Goal: Information Seeking & Learning: Learn about a topic

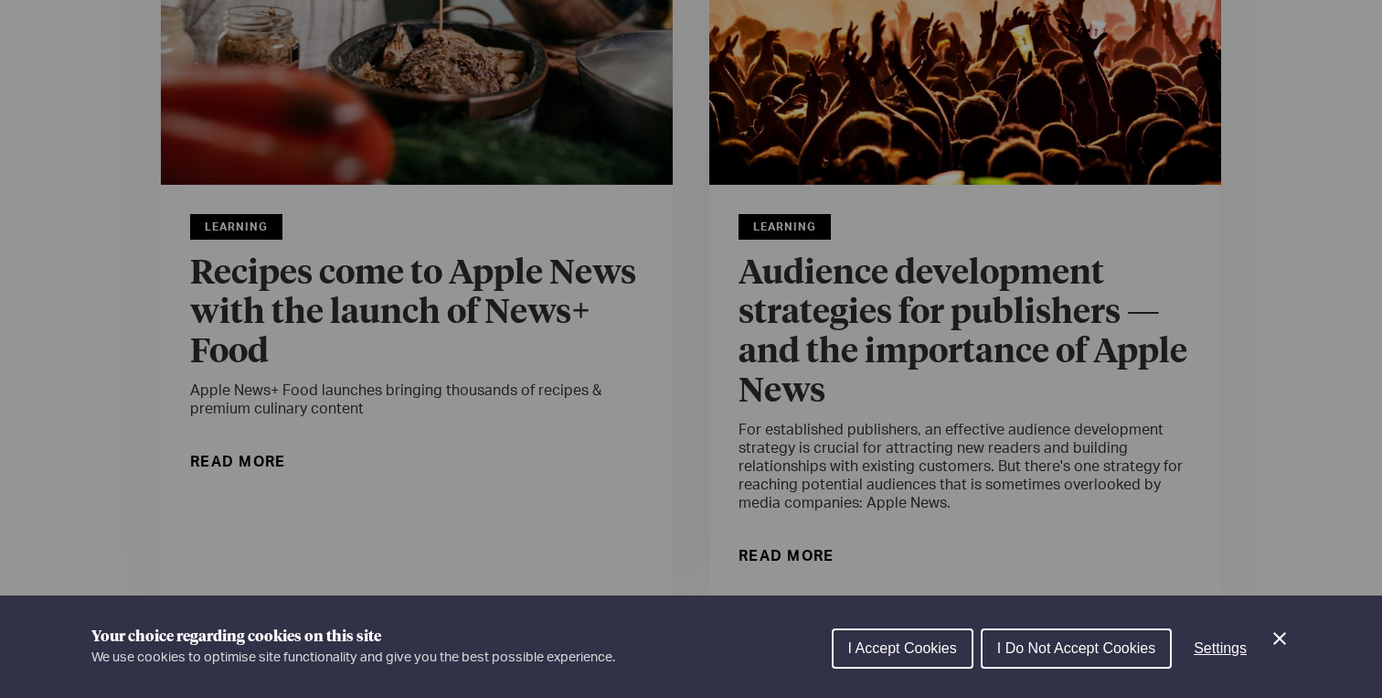
scroll to position [421, 0]
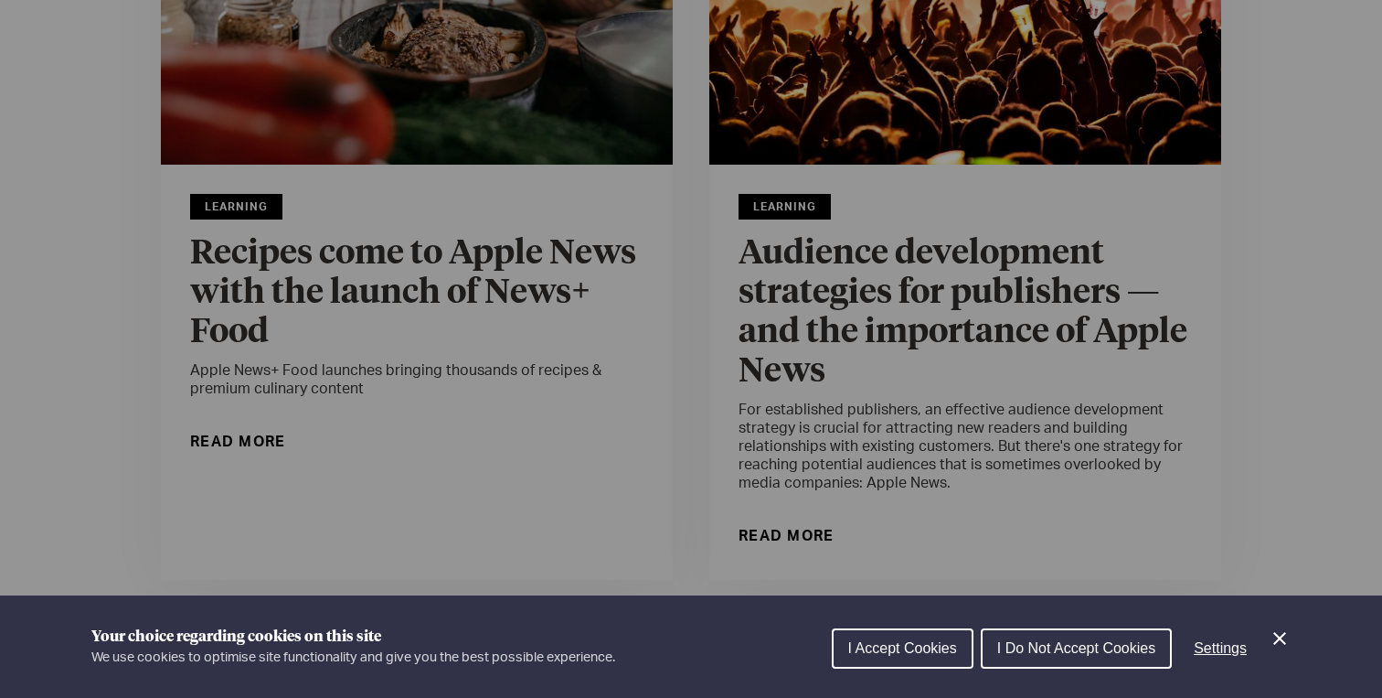
drag, startPoint x: 1075, startPoint y: 646, endPoint x: 939, endPoint y: 664, distance: 137.3
click at [939, 666] on div "I Accept Cookies I Do Not Accept Cookies Settings" at bounding box center [1061, 653] width 459 height 59
click at [939, 664] on button "I Accept Cookies" at bounding box center [903, 648] width 142 height 40
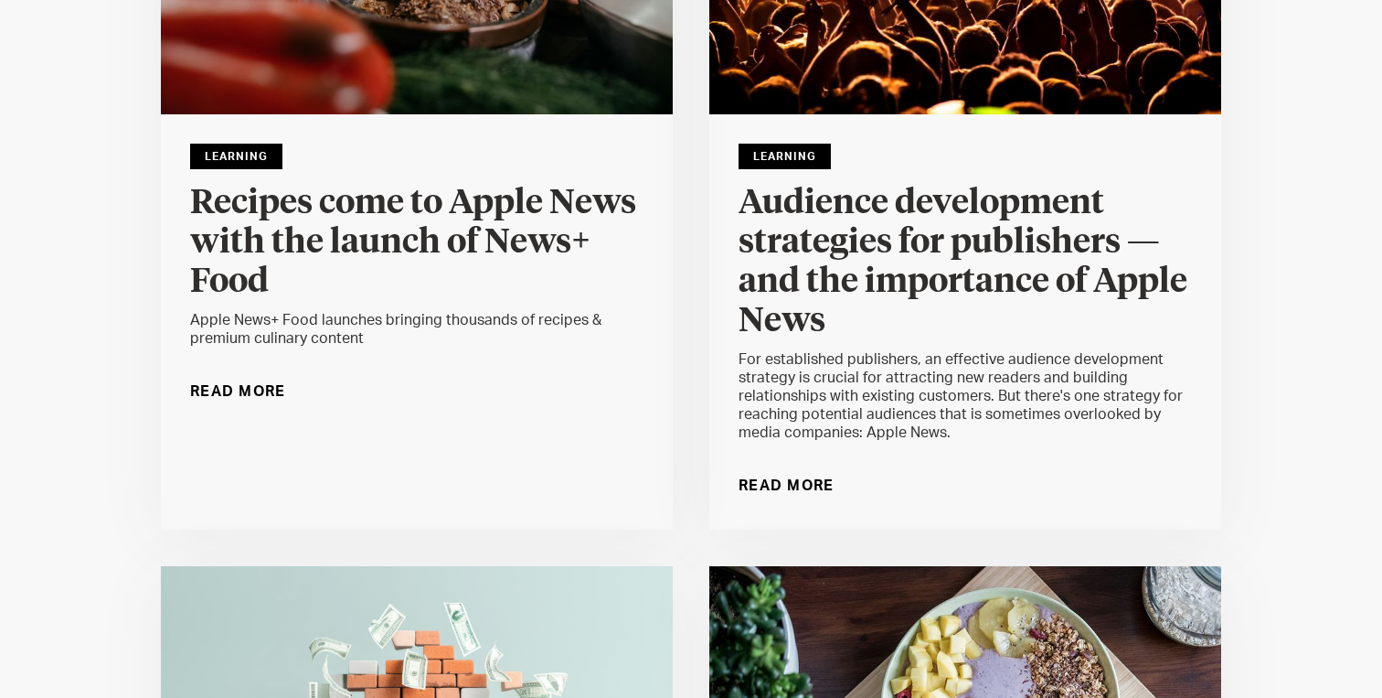
scroll to position [474, 0]
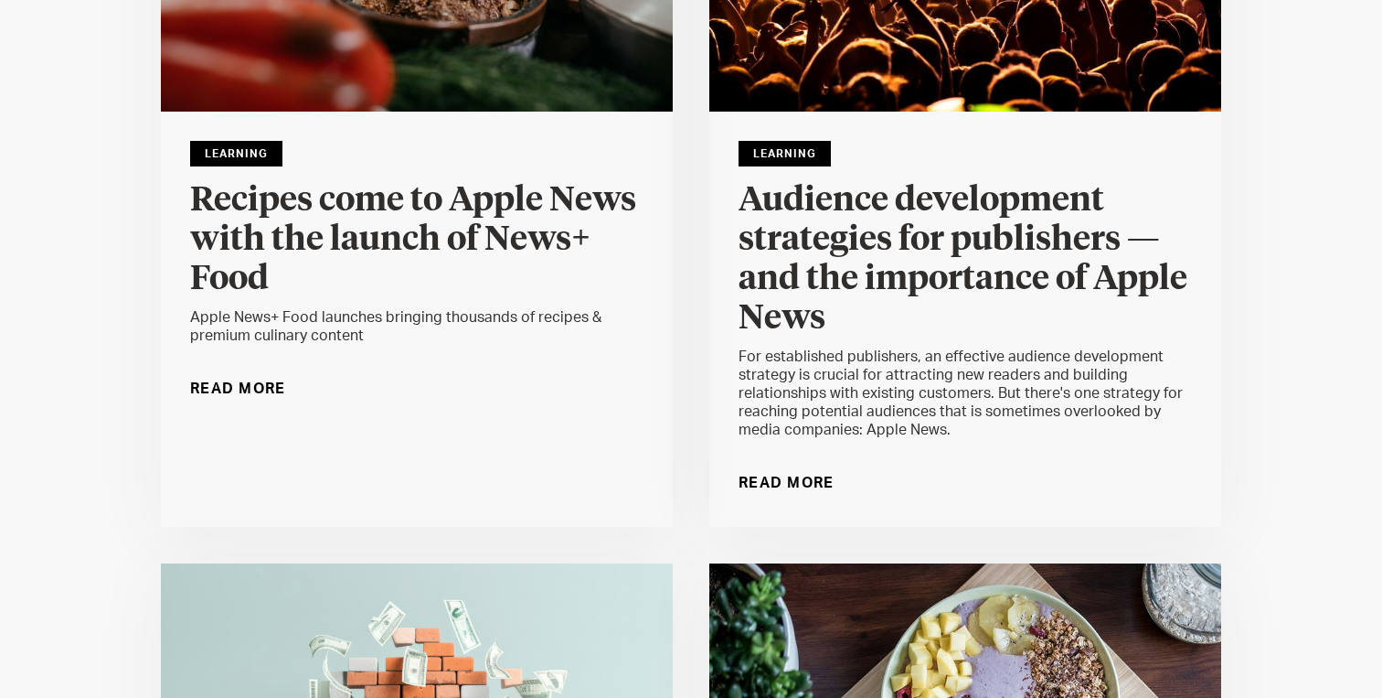
click at [280, 187] on h4 "Recipes come to Apple News with the launch of News+ Food" at bounding box center [416, 240] width 453 height 118
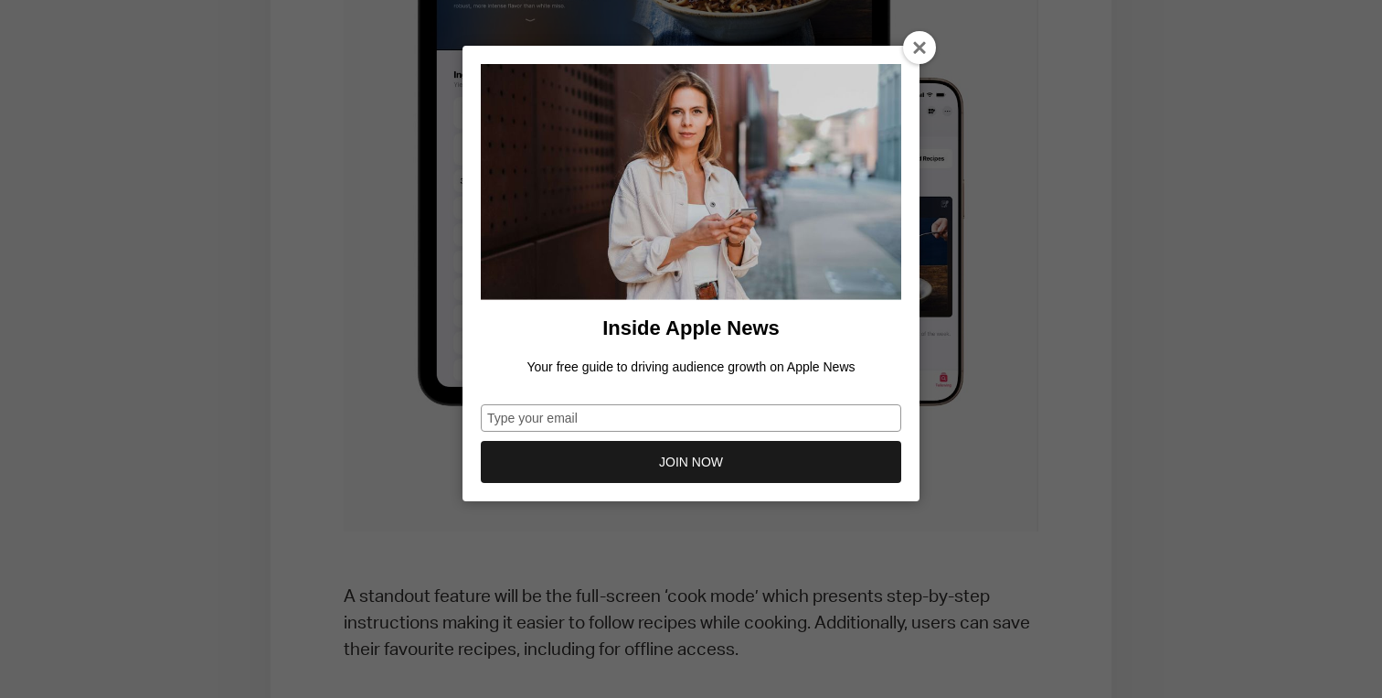
scroll to position [1603, 0]
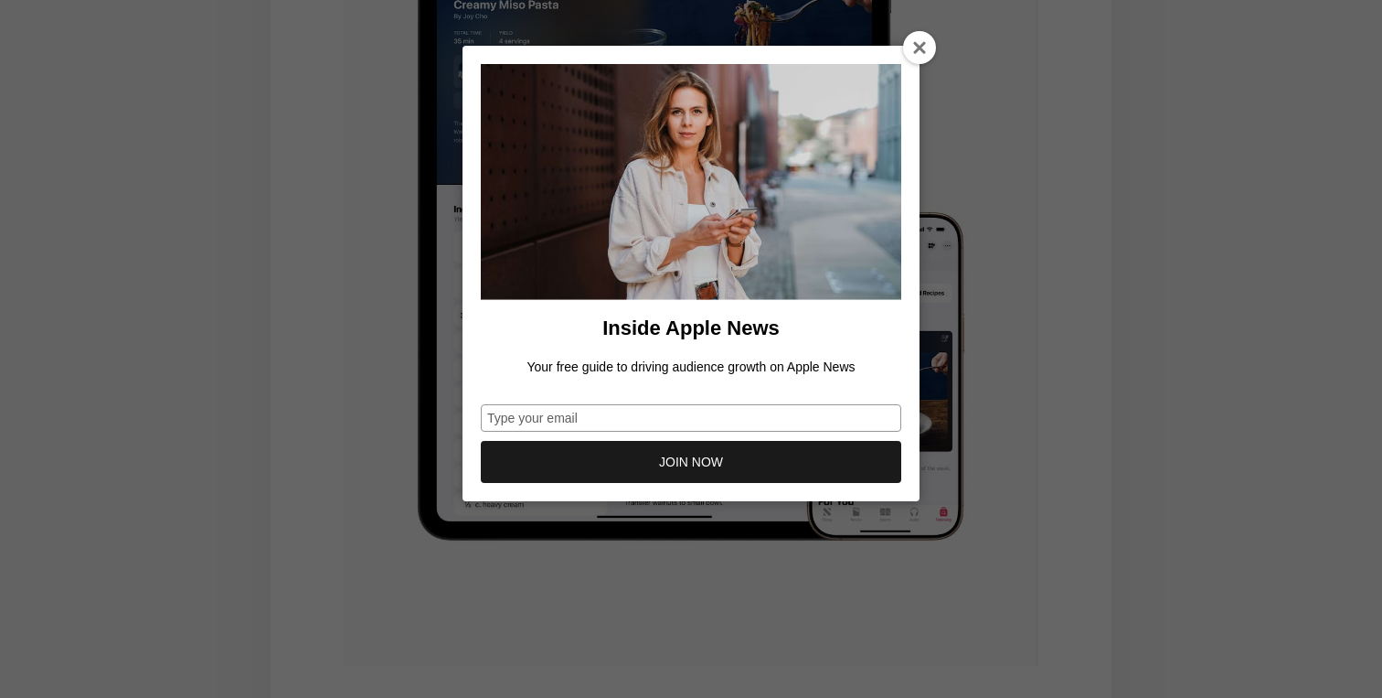
click at [911, 50] on div at bounding box center [919, 47] width 33 height 33
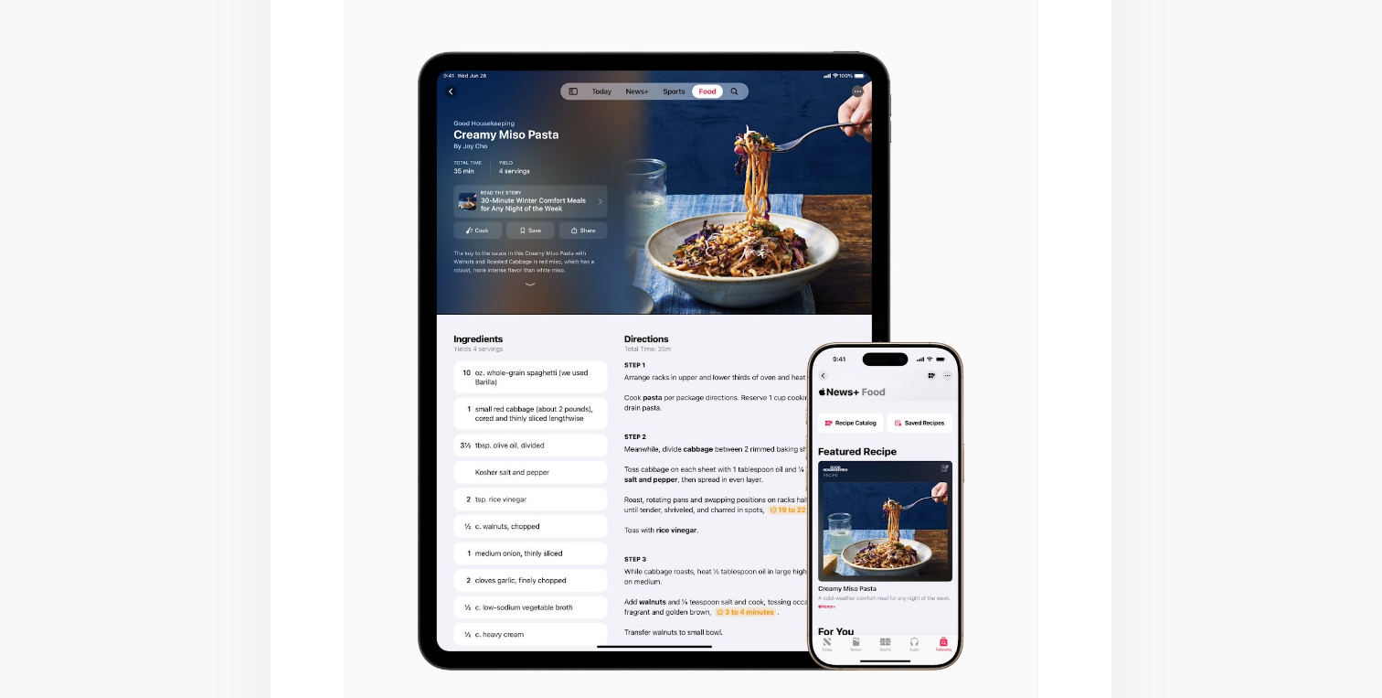
scroll to position [1466, 0]
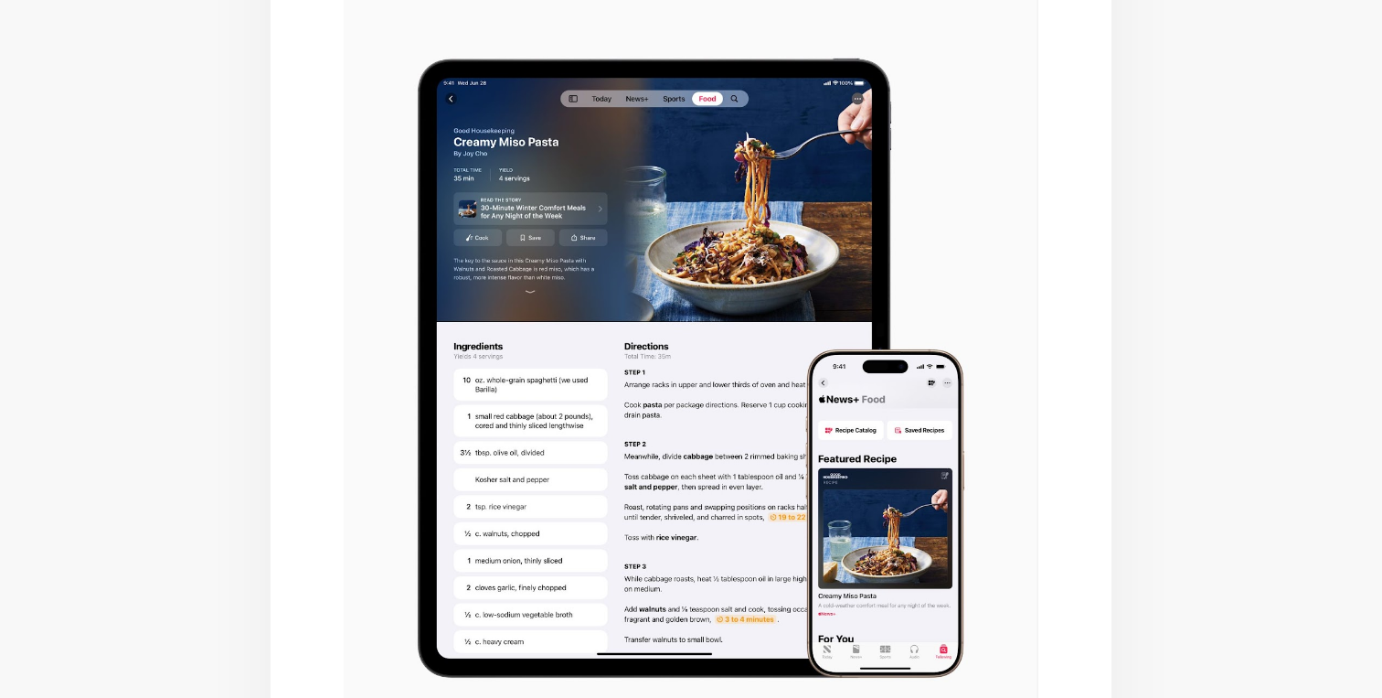
click at [748, 110] on img at bounding box center [691, 368] width 695 height 868
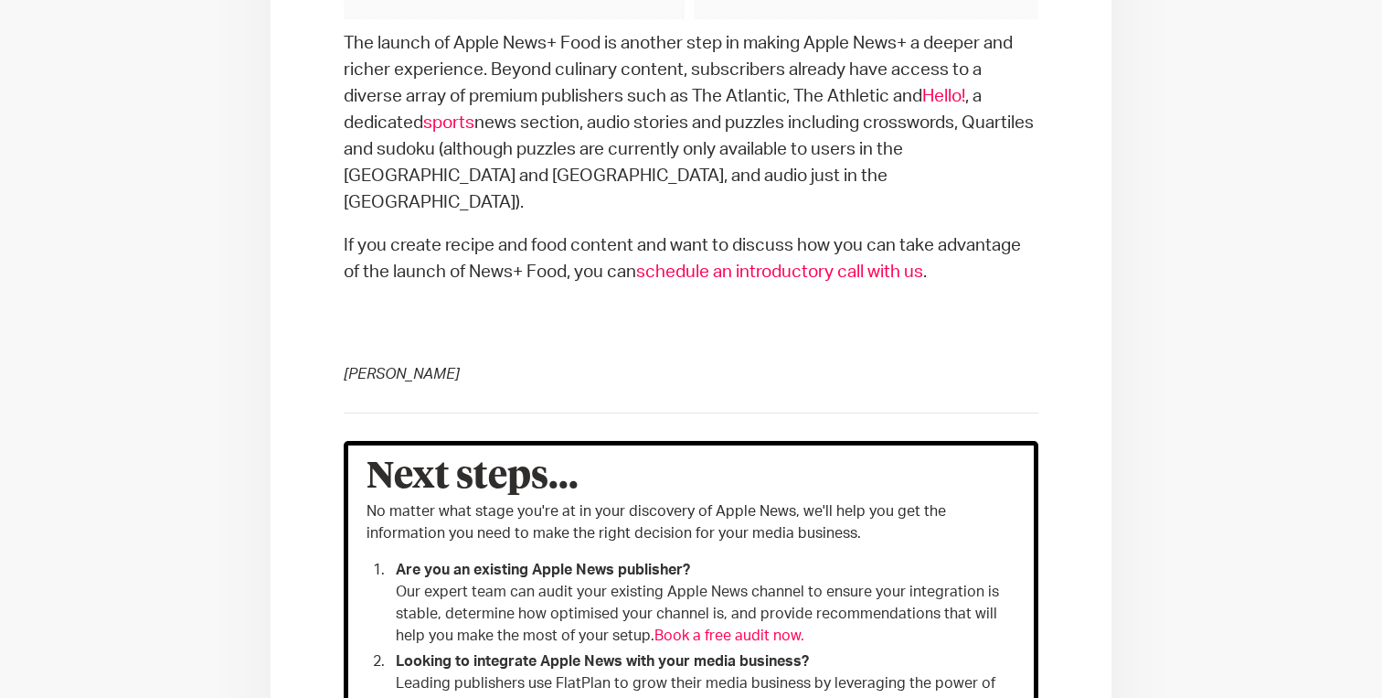
scroll to position [2898, 0]
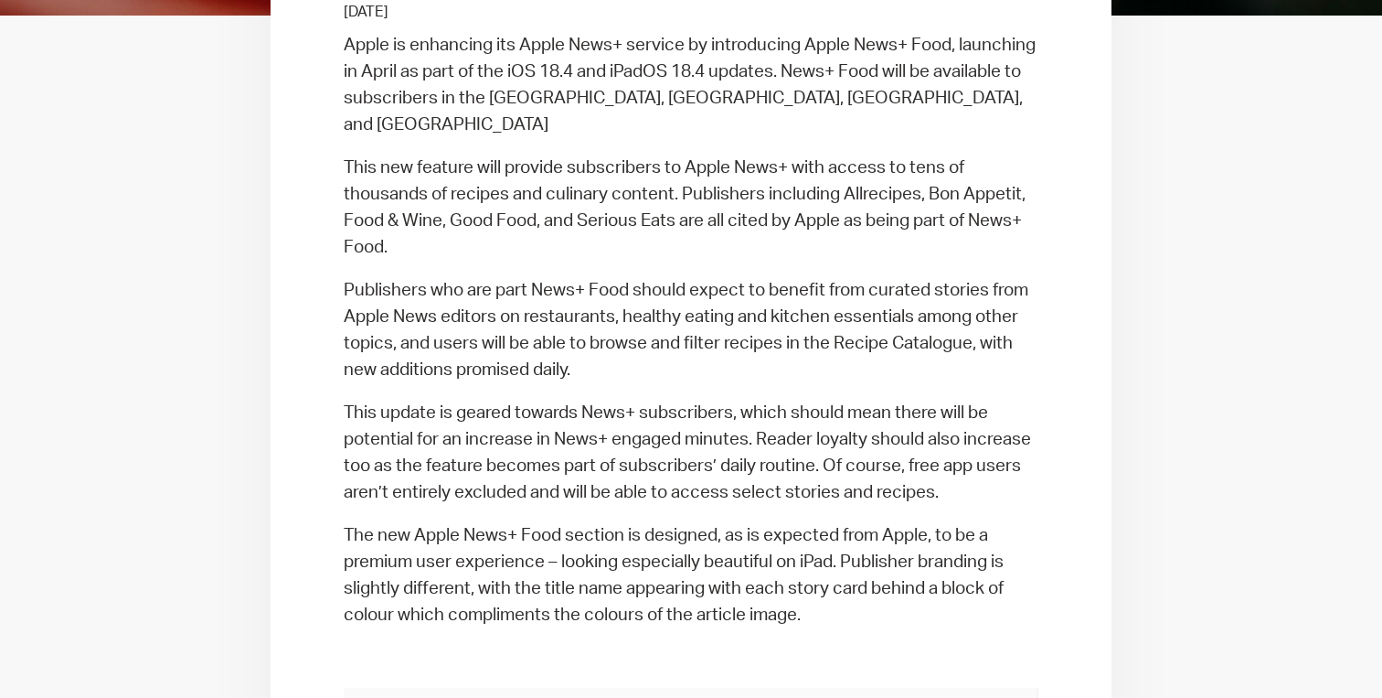
scroll to position [625, 0]
